Goal: Obtain resource: Download file/media

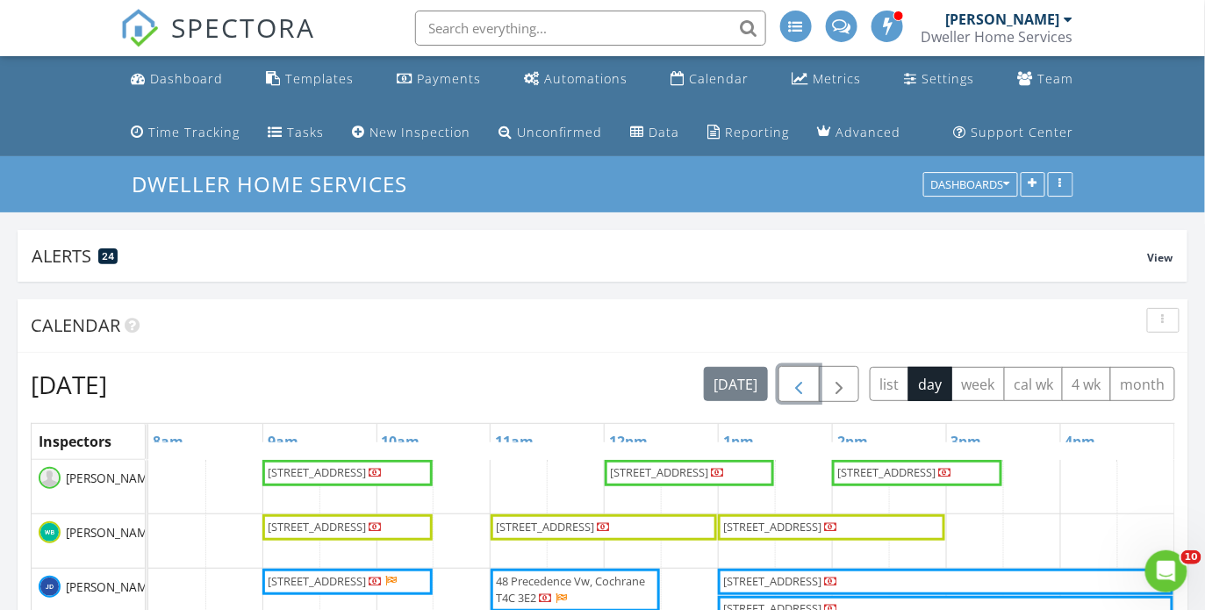
click at [796, 382] on span "button" at bounding box center [798, 384] width 21 height 21
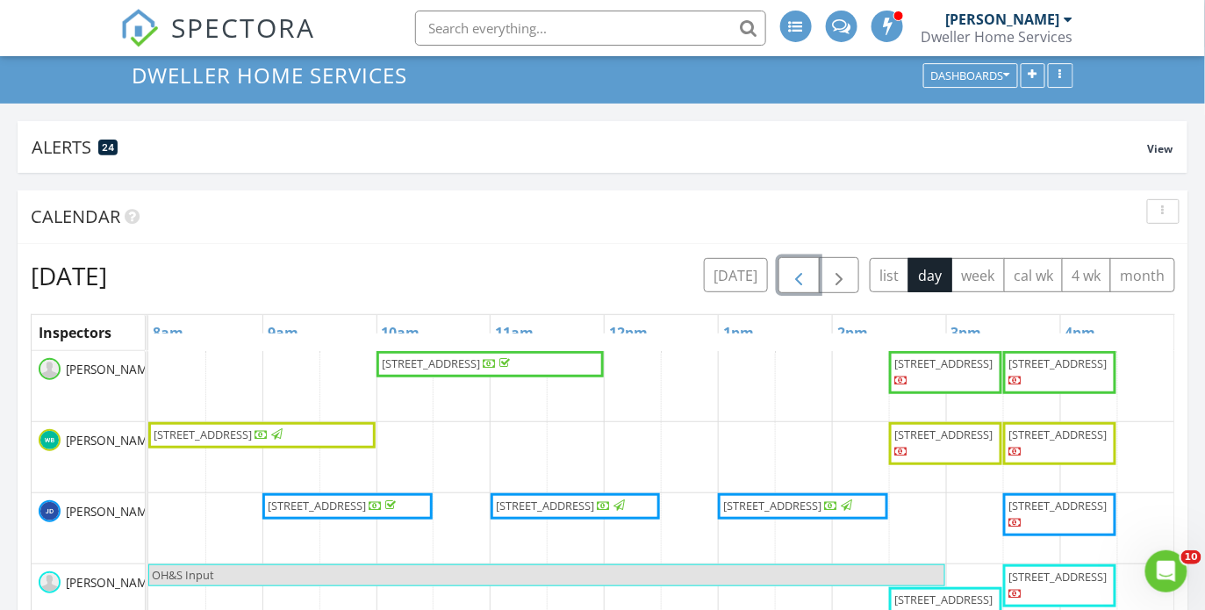
scroll to position [390, 0]
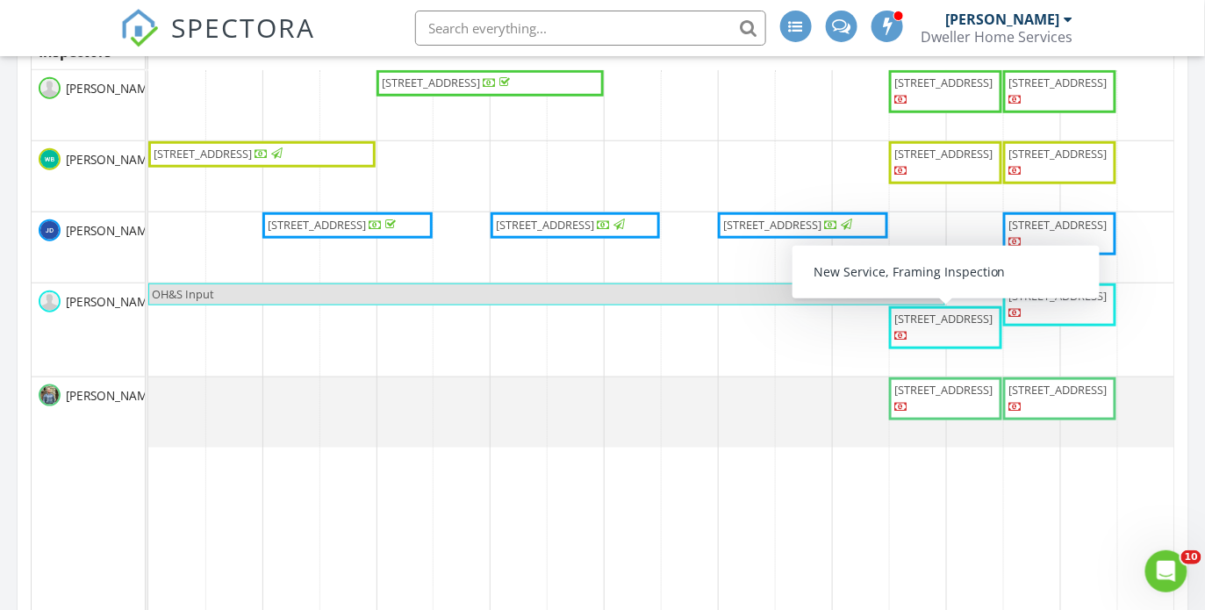
click at [942, 325] on span "253 Cobblestone Gate SW, Airdrie T4B 5J9" at bounding box center [943, 319] width 98 height 16
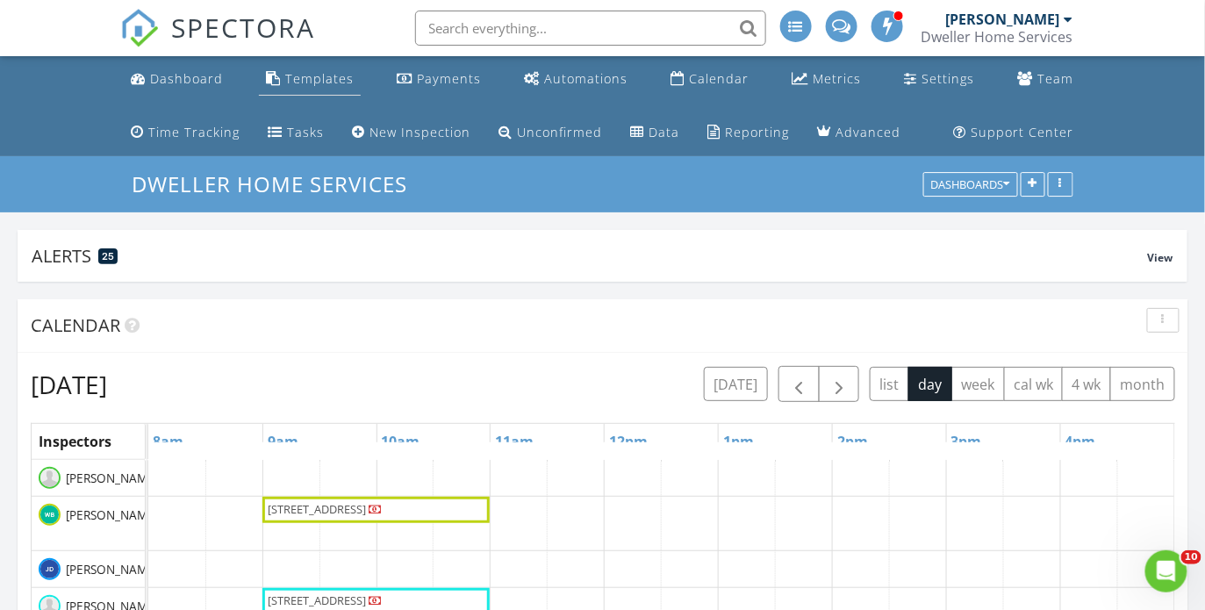
click at [326, 81] on div "Templates" at bounding box center [319, 78] width 68 height 17
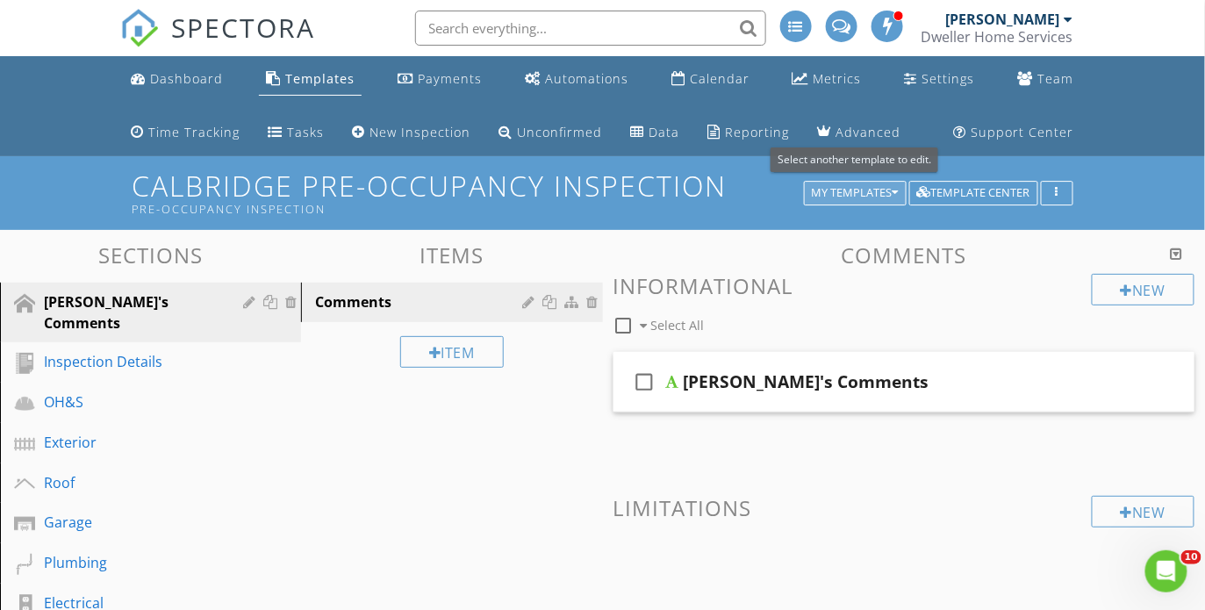
click at [870, 192] on div "My Templates" at bounding box center [855, 193] width 87 height 12
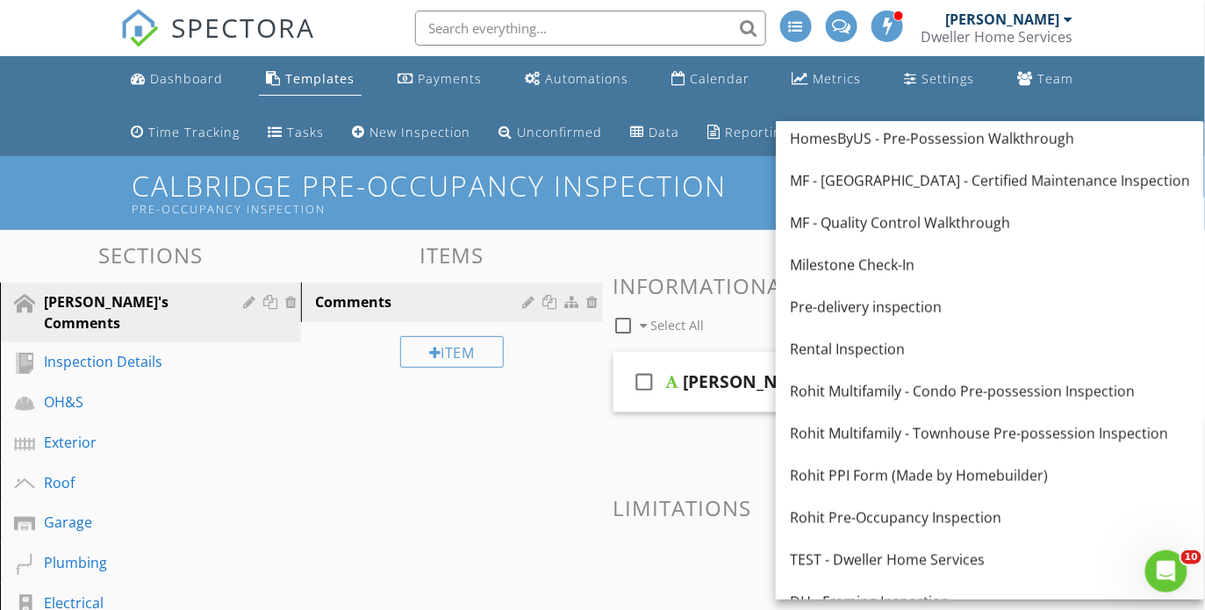
scroll to position [617, 0]
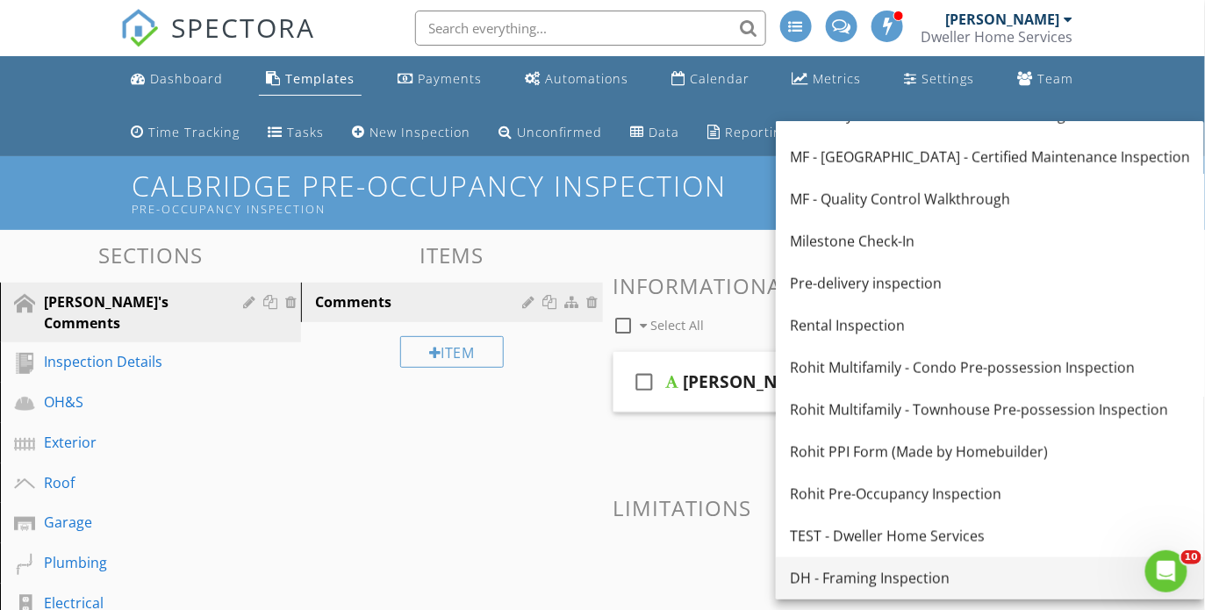
click at [940, 570] on div "DH - Framing Inspection" at bounding box center [990, 578] width 400 height 21
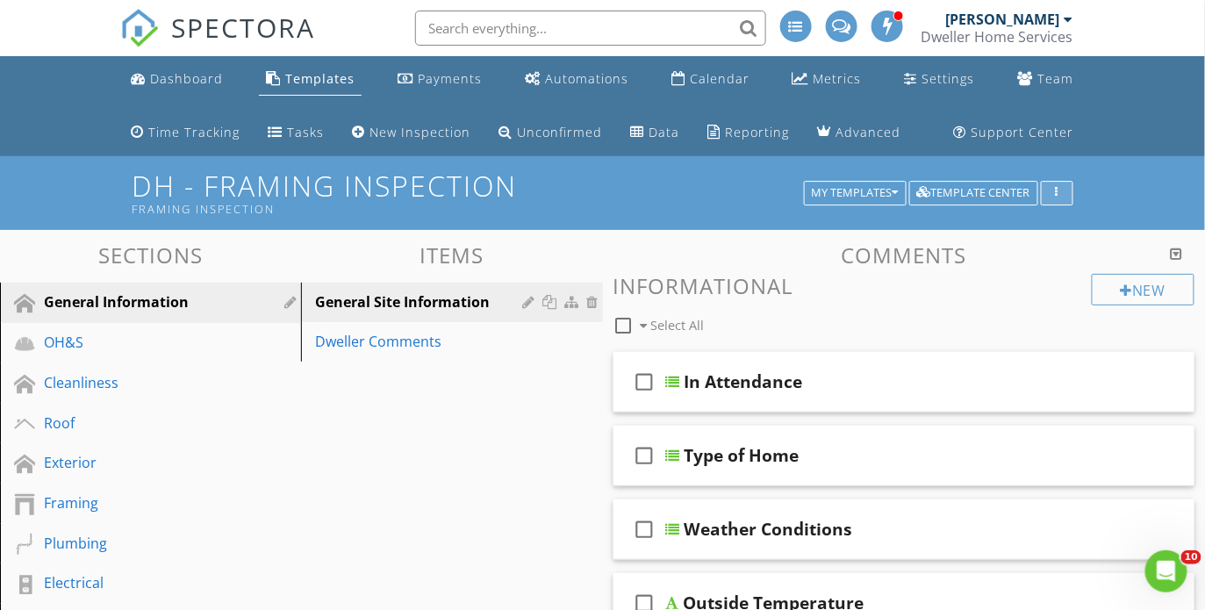
click at [1057, 183] on button "button" at bounding box center [1057, 193] width 32 height 25
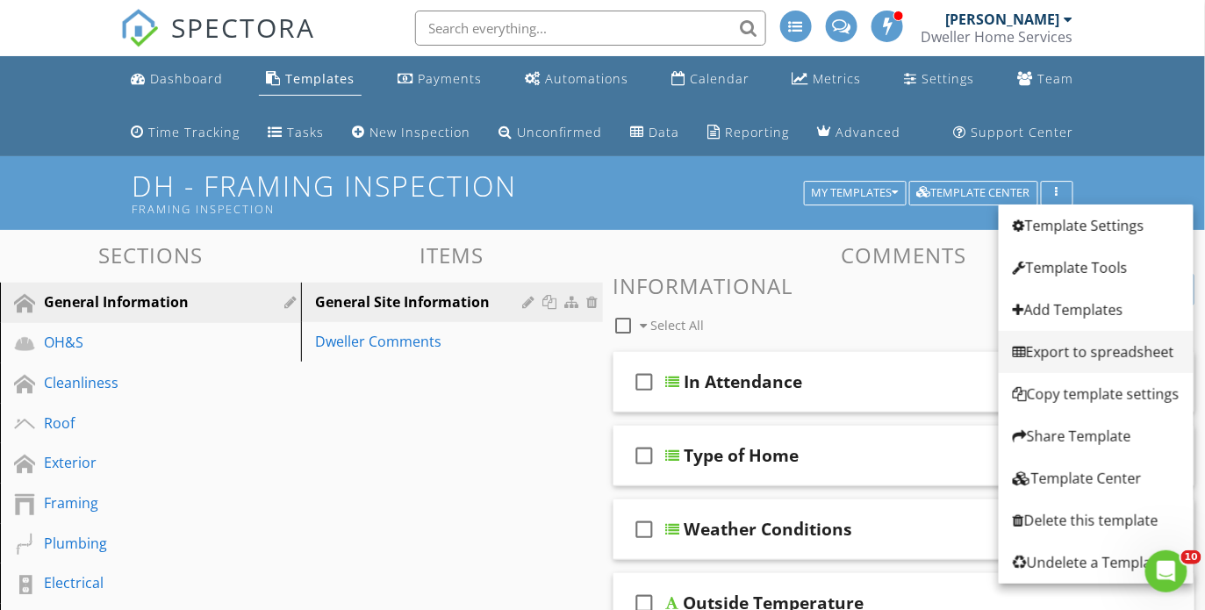
click at [1060, 354] on div "Export to spreadsheet" at bounding box center [1096, 351] width 167 height 21
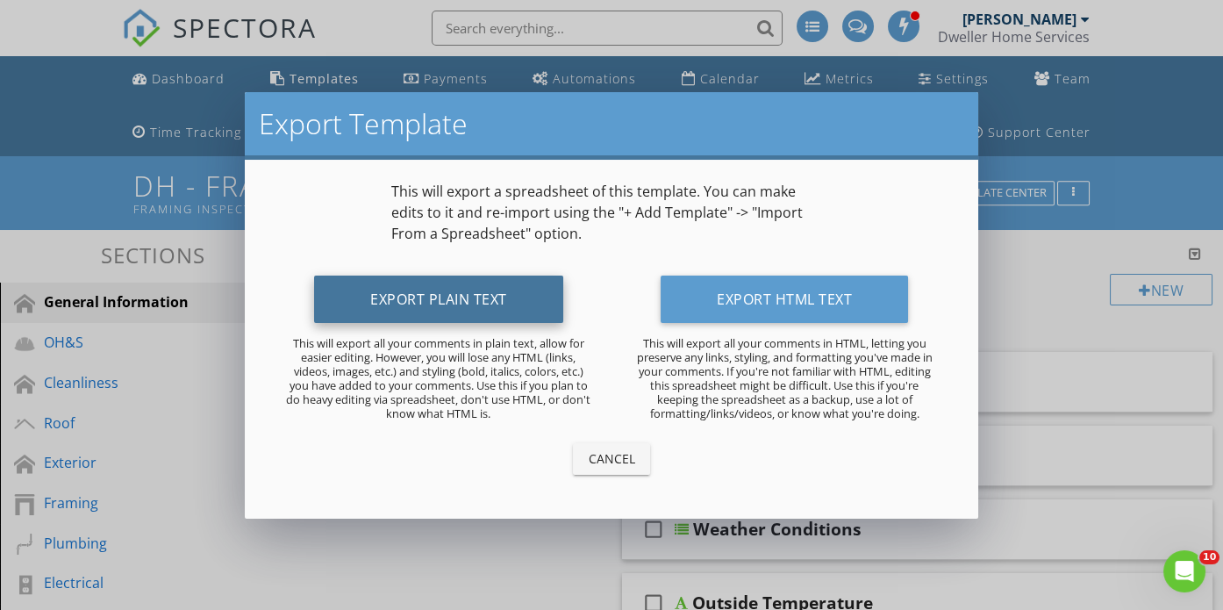
click at [418, 297] on button "Export Plain Text" at bounding box center [438, 299] width 249 height 47
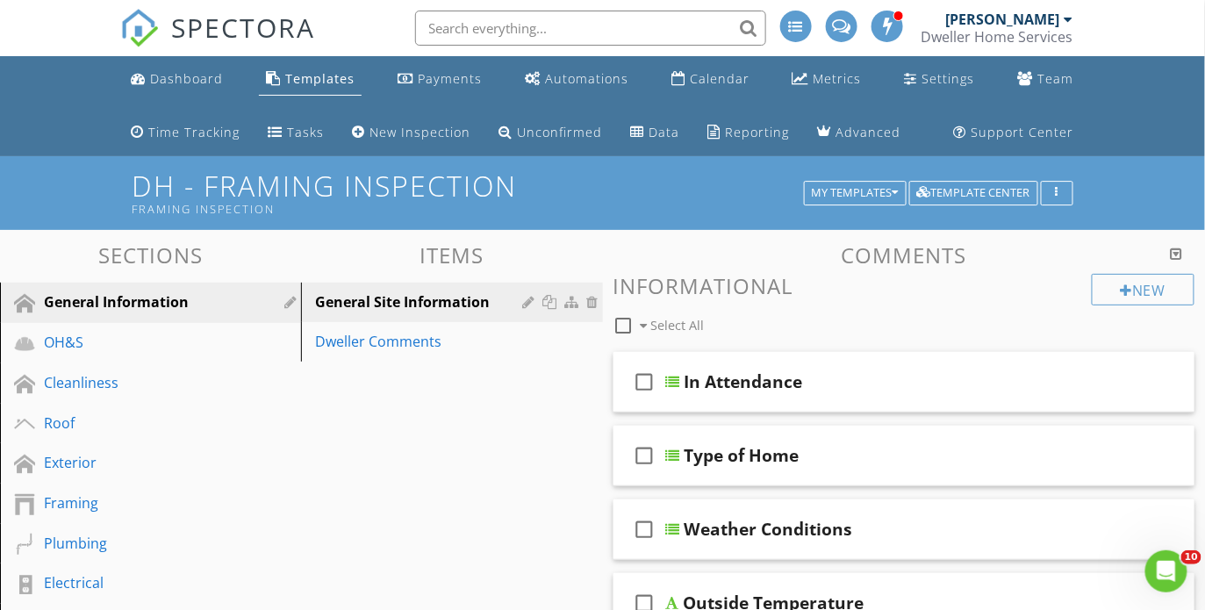
click at [241, 4] on div "SPECTORA" at bounding box center [217, 28] width 195 height 56
click at [240, 23] on span "SPECTORA" at bounding box center [243, 27] width 144 height 37
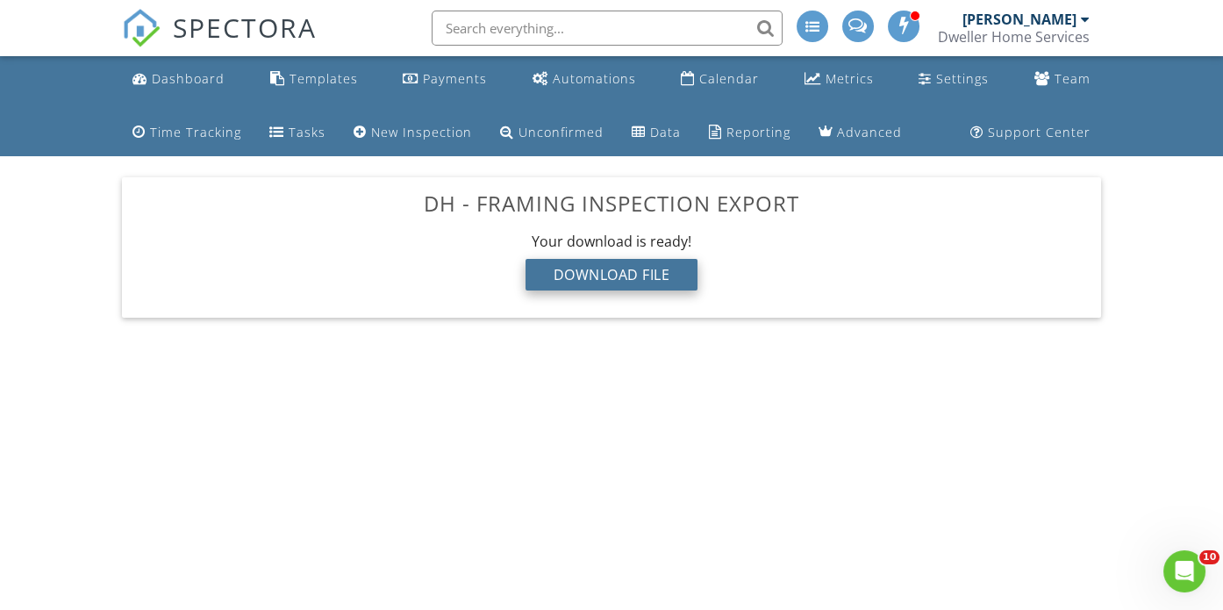
click at [658, 279] on div "Download File" at bounding box center [612, 275] width 173 height 32
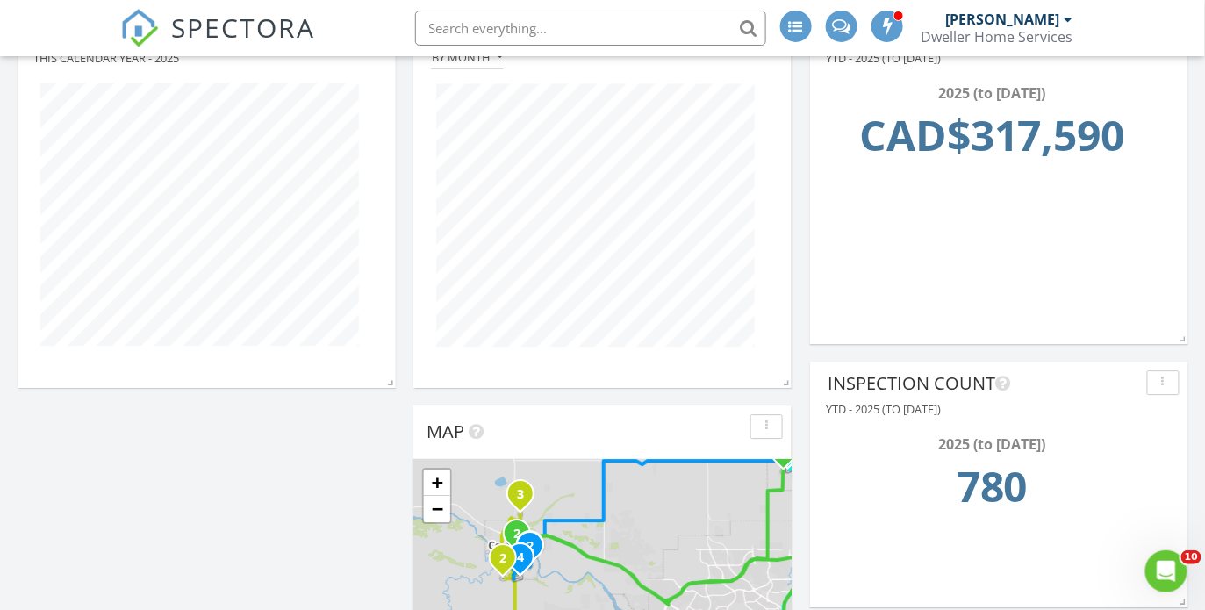
scroll to position [1248, 0]
